Goal: Task Accomplishment & Management: Use online tool/utility

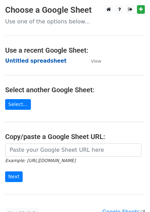
click at [39, 61] on strong "Untitled spreadsheet" at bounding box center [36, 61] width 62 height 6
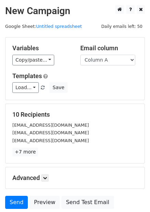
scroll to position [55, 0]
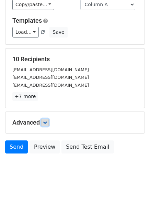
click at [49, 123] on link at bounding box center [45, 123] width 8 height 8
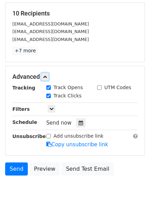
scroll to position [107, 0]
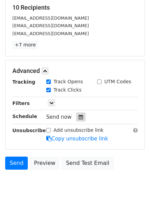
click at [79, 115] on icon at bounding box center [81, 116] width 4 height 5
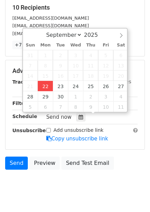
type input "2025-09-22 12:00"
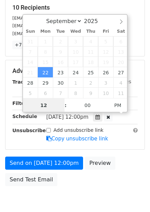
scroll to position [0, 0]
type input "4"
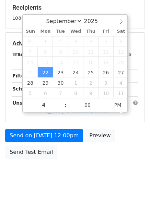
type input "2025-09-22 16:00"
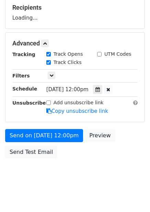
click at [124, 152] on div "Send on Sep 22 at 12:00pm Preview Send Test Email" at bounding box center [75, 145] width 150 height 33
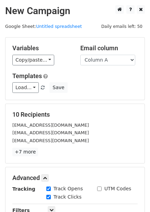
scroll to position [139, 0]
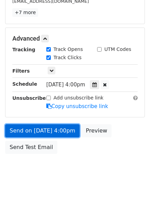
click at [60, 134] on link "Send on Sep 22 at 4:00pm" at bounding box center [42, 130] width 75 height 13
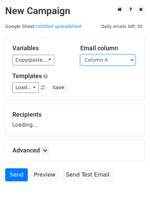
click at [107, 60] on select "Column A Column B Column C Column D Column E Column F" at bounding box center [107, 60] width 55 height 11
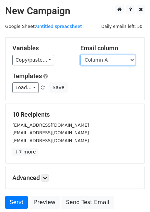
drag, startPoint x: 105, startPoint y: 58, endPoint x: 104, endPoint y: 65, distance: 7.0
click at [105, 58] on select "Column A Column B Column C Column D Column E Column F" at bounding box center [107, 60] width 55 height 11
select select "Column B"
click at [80, 55] on select "Column A Column B Column C Column D Column E Column F" at bounding box center [107, 60] width 55 height 11
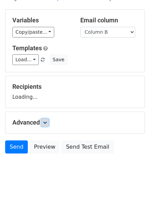
scroll to position [28, 0]
click at [47, 122] on icon at bounding box center [45, 122] width 4 height 4
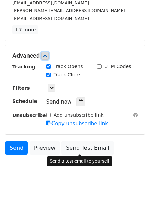
scroll to position [123, 0]
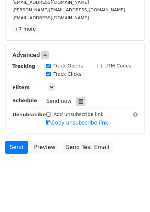
click at [77, 98] on div at bounding box center [80, 101] width 9 height 9
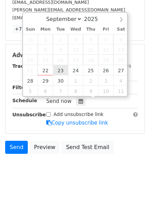
type input "2025-09-23 12:00"
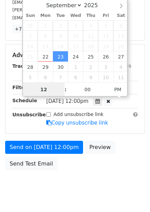
scroll to position [0, 0]
type input "5"
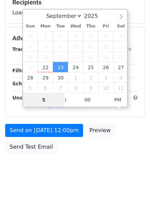
scroll to position [112, 0]
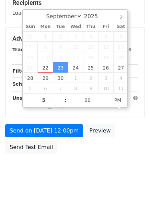
type input "2025-09-23 17:00"
click at [127, 154] on div "Send on Sep 23 at 12:00pm Preview Send Test Email" at bounding box center [75, 140] width 150 height 33
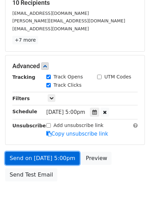
drag, startPoint x: 67, startPoint y: 156, endPoint x: 112, endPoint y: 211, distance: 71.0
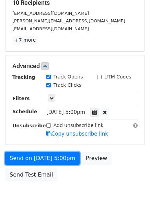
click at [67, 157] on link "Send on Sep 23 at 5:00pm" at bounding box center [42, 158] width 75 height 13
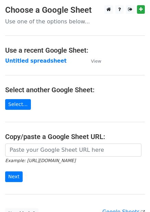
click at [48, 60] on strong "Untitled spreadsheet" at bounding box center [36, 61] width 62 height 6
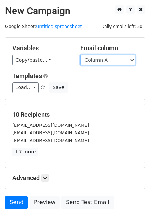
click at [110, 58] on select "Column A Column B Column C Column D Column E Column F" at bounding box center [107, 60] width 55 height 11
select select "Column C"
click at [80, 55] on select "Column A Column B Column C Column D Column E Column F" at bounding box center [107, 60] width 55 height 11
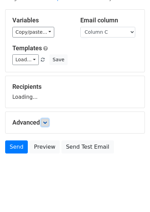
click at [49, 123] on link at bounding box center [45, 123] width 8 height 8
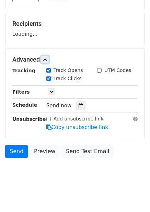
scroll to position [93, 0]
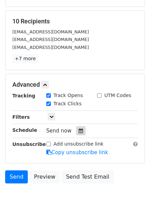
click at [79, 129] on icon at bounding box center [81, 130] width 4 height 5
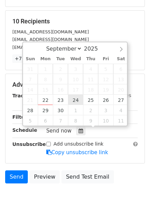
type input "2025-09-24 12:00"
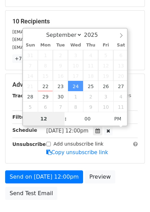
type input "6"
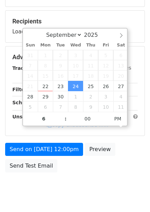
type input "2025-09-24 18:00"
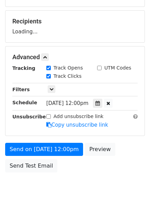
click at [113, 164] on div "Send on Sep 24 at 12:00pm Preview Send Test Email" at bounding box center [75, 159] width 150 height 33
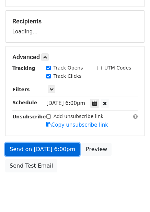
click at [54, 152] on form "Variables Copy/paste... {{Column A}} {{Column B}} {{Column C}} {{Column D}} {{C…" at bounding box center [75, 60] width 140 height 232
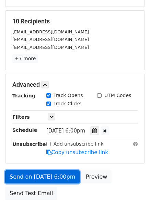
click at [63, 173] on link "Send on Sep 24 at 6:00pm" at bounding box center [42, 176] width 75 height 13
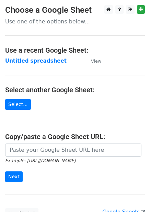
click at [42, 58] on strong "Untitled spreadsheet" at bounding box center [36, 61] width 62 height 6
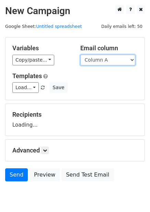
click at [102, 63] on select "Column A Column B Column C Column D Column E Column F" at bounding box center [107, 60] width 55 height 11
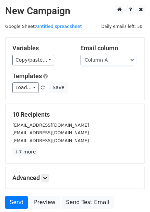
click at [110, 53] on div "Email column Column A Column B Column C Column D Column E Column F" at bounding box center [109, 54] width 68 height 21
click at [107, 64] on select "Column A Column B Column C Column D Column E Column F" at bounding box center [107, 60] width 55 height 11
select select "Column D"
click at [80, 55] on select "Column A Column B Column C Column D Column E Column F" at bounding box center [107, 60] width 55 height 11
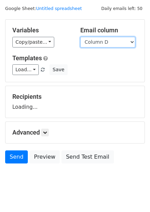
scroll to position [28, 0]
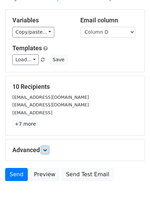
click at [46, 148] on icon at bounding box center [45, 150] width 4 height 4
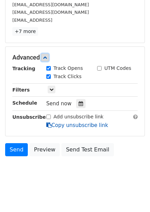
scroll to position [122, 0]
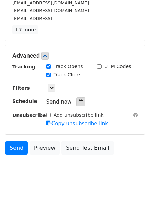
click at [79, 104] on icon at bounding box center [81, 101] width 4 height 5
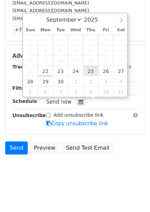
type input "2025-09-25 12:00"
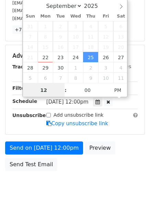
scroll to position [0, 0]
type input "7"
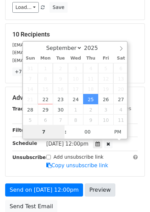
scroll to position [139, 0]
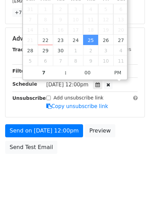
type input "2025-09-25 19:00"
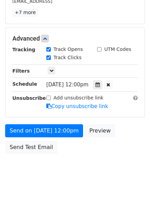
click at [102, 157] on body "New Campaign Daily emails left: 50 Google Sheet: Untitled spreadsheet Variables…" at bounding box center [75, 25] width 150 height 319
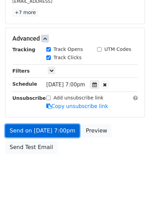
click at [67, 135] on link "Send on Sep 25 at 7:00pm" at bounding box center [42, 130] width 75 height 13
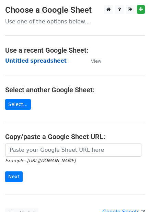
click at [49, 62] on strong "Untitled spreadsheet" at bounding box center [36, 61] width 62 height 6
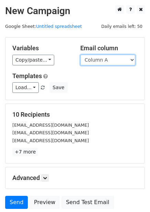
click at [103, 64] on select "Column A Column B Column C Column D Column E Column F" at bounding box center [107, 60] width 55 height 11
select select "Column E"
click at [80, 55] on select "Column A Column B Column C Column D Column E Column F" at bounding box center [107, 60] width 55 height 11
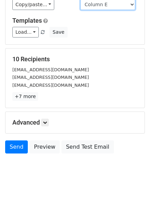
scroll to position [28, 0]
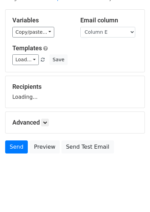
click at [42, 121] on h5 "Advanced" at bounding box center [74, 123] width 125 height 8
click at [47, 125] on form "Variables Copy/paste... {{Column A}} {{Column B}} {{Column C}} {{Column D}} {{C…" at bounding box center [75, 82] width 140 height 147
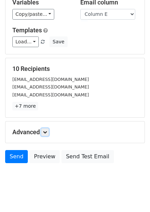
scroll to position [55, 0]
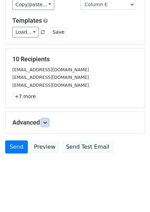
click at [47, 121] on icon at bounding box center [45, 122] width 4 height 4
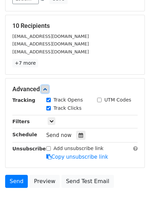
scroll to position [123, 0]
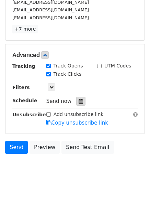
click at [79, 100] on icon at bounding box center [81, 101] width 4 height 5
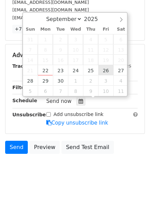
type input "2025-09-26 12:00"
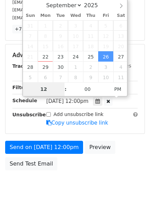
type input "8"
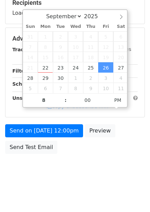
type input "2025-09-26 20:00"
click at [129, 152] on div "Send on Sep 26 at 12:00pm Preview Send Test Email" at bounding box center [75, 140] width 150 height 33
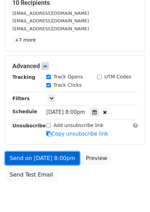
drag, startPoint x: 68, startPoint y: 160, endPoint x: 68, endPoint y: 164, distance: 4.8
click at [68, 160] on link "Send on Sep 26 at 8:00pm" at bounding box center [42, 158] width 75 height 13
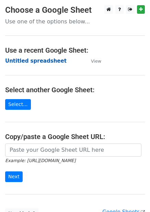
click at [45, 61] on strong "Untitled spreadsheet" at bounding box center [36, 61] width 62 height 6
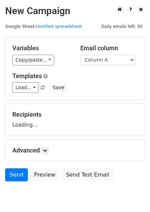
click at [110, 63] on select "Column A Column B Column C Column D Column E Column F" at bounding box center [107, 60] width 55 height 11
select select "Column F"
click at [80, 55] on select "Column A Column B Column C Column D Column E Column F" at bounding box center [107, 60] width 55 height 11
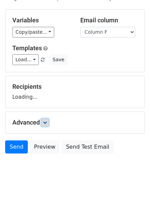
click at [48, 119] on link at bounding box center [45, 123] width 8 height 8
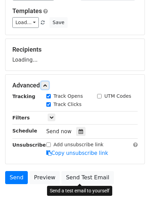
scroll to position [95, 0]
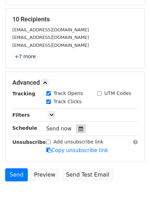
click at [79, 128] on icon at bounding box center [81, 128] width 4 height 5
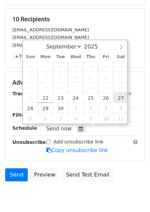
type input "2025-09-27 12:00"
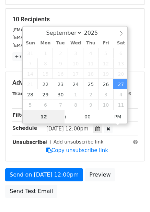
type input "9"
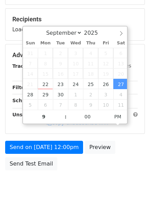
type input "2025-09-27 21:00"
click at [128, 164] on div "Send on Sep 27 at 12:00pm Preview Send Test Email" at bounding box center [75, 157] width 150 height 33
